Goal: Task Accomplishment & Management: Use online tool/utility

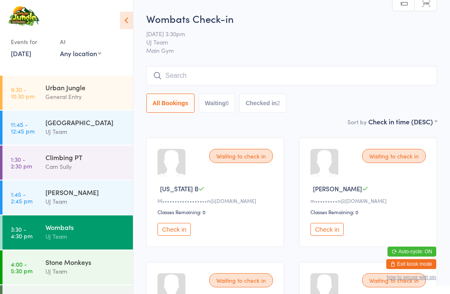
click at [110, 232] on div "Wombats" at bounding box center [85, 227] width 80 height 9
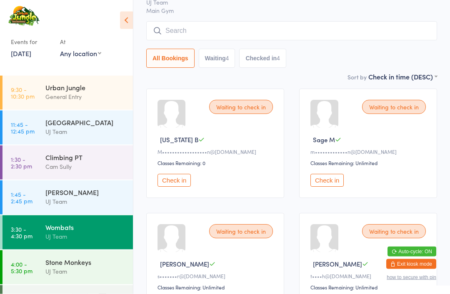
scroll to position [49, 0]
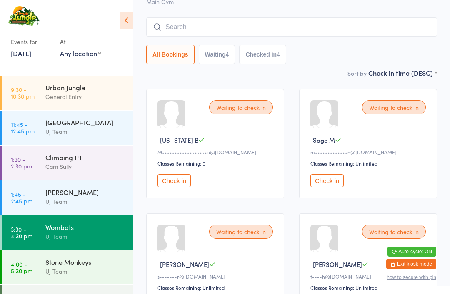
click at [173, 269] on span "[PERSON_NAME]" at bounding box center [184, 264] width 49 height 9
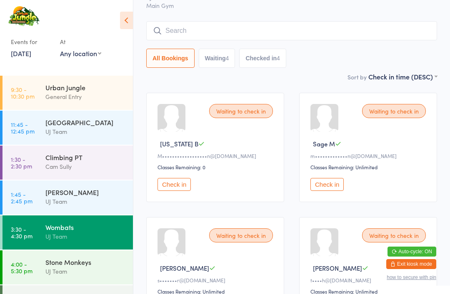
scroll to position [45, 0]
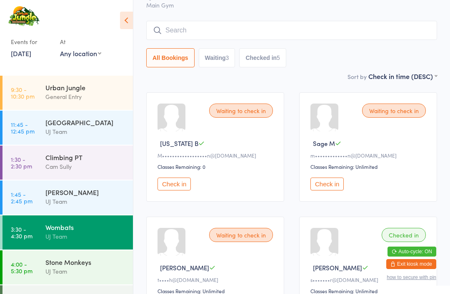
click at [53, 277] on div "UJ Team" at bounding box center [85, 272] width 80 height 10
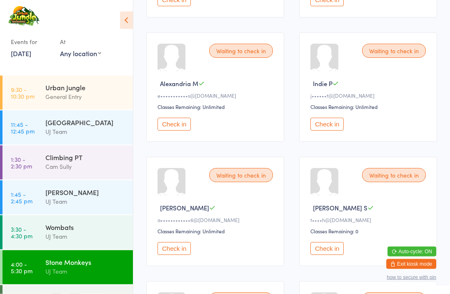
scroll to position [479, 0]
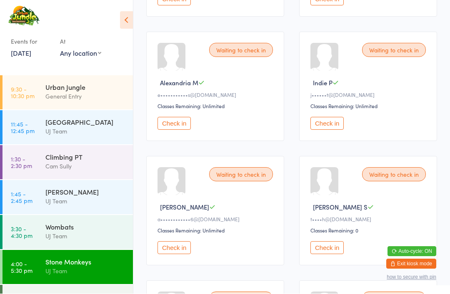
click at [331, 255] on button "Check in" at bounding box center [326, 248] width 33 height 13
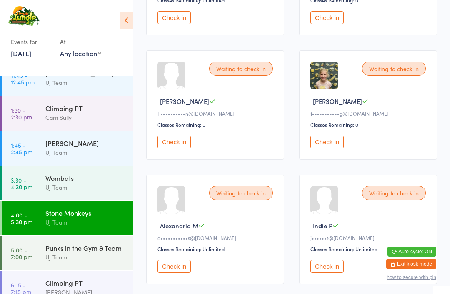
scroll to position [336, 0]
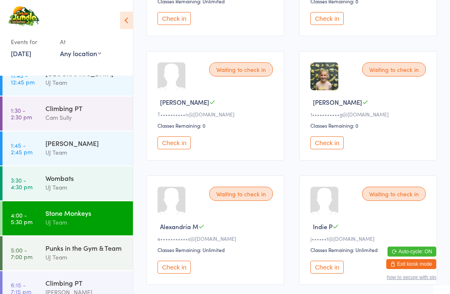
click at [326, 150] on button "Check in" at bounding box center [326, 143] width 33 height 13
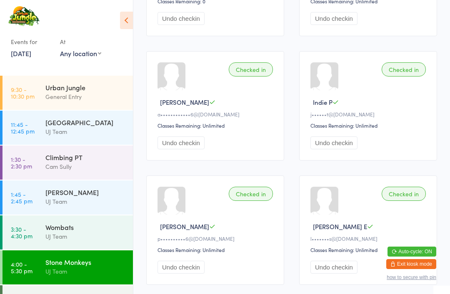
scroll to position [0, 0]
click at [82, 97] on div "General Entry" at bounding box center [85, 97] width 80 height 10
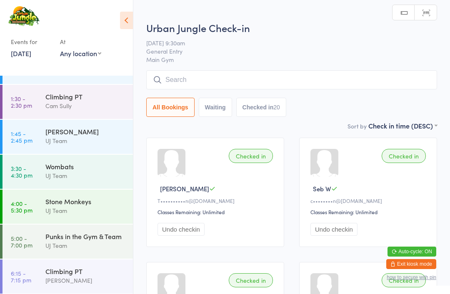
scroll to position [59, 0]
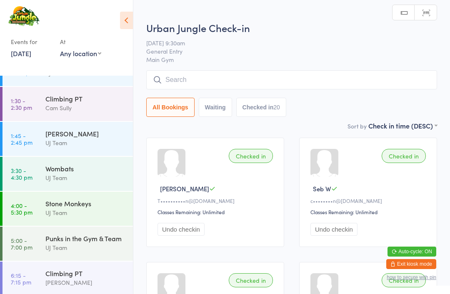
click at [102, 218] on div "UJ Team" at bounding box center [85, 213] width 80 height 10
